Goal: Find specific page/section

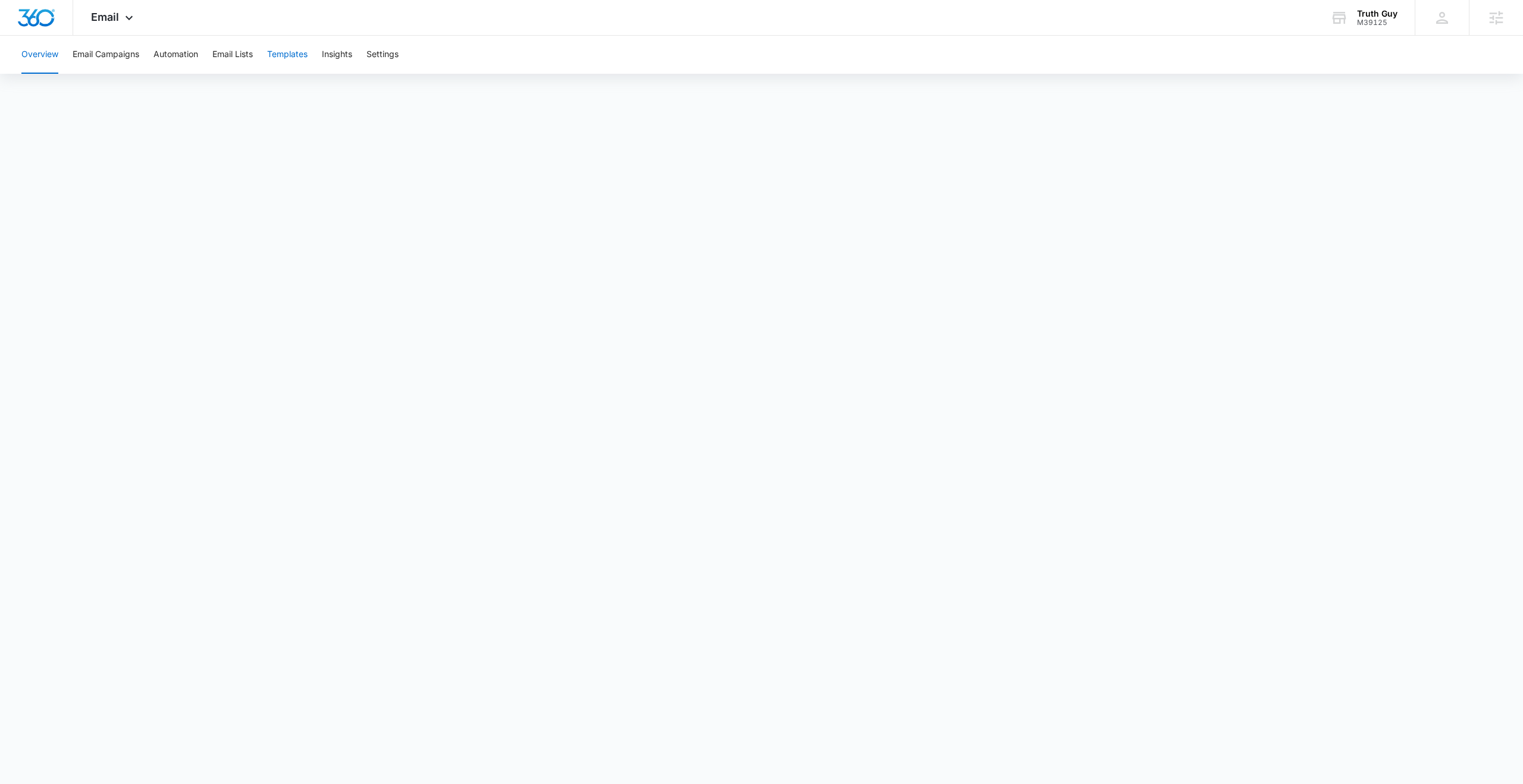
drag, startPoint x: 296, startPoint y: 57, endPoint x: 824, endPoint y: 95, distance: 529.4
click at [304, 56] on button "Templates" at bounding box center [287, 55] width 40 height 38
click at [108, 54] on button "Email Campaigns" at bounding box center [106, 55] width 67 height 38
